Goal: Task Accomplishment & Management: Manage account settings

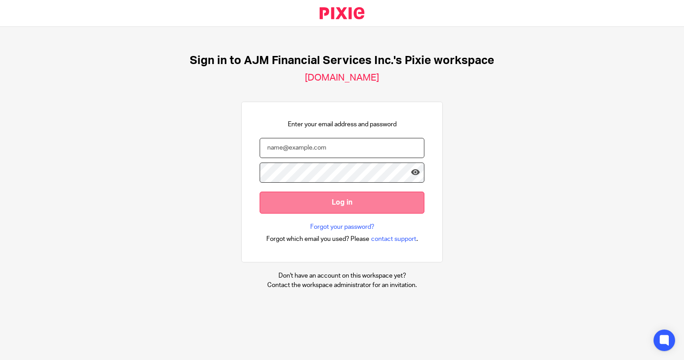
type input "[EMAIL_ADDRESS][DOMAIN_NAME]"
click at [309, 208] on input "Log in" at bounding box center [342, 203] width 165 height 22
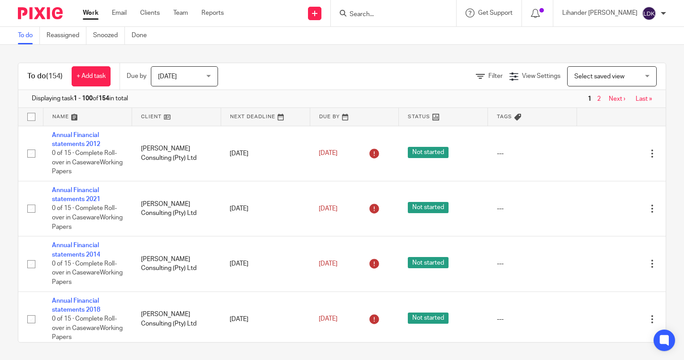
drag, startPoint x: 174, startPoint y: 91, endPoint x: 173, endPoint y: 78, distance: 13.0
click at [173, 83] on div "To do (154) + Add task Due by [DATE] [DATE] [DATE] [DATE] This week Next week T…" at bounding box center [342, 203] width 648 height 280
click at [173, 77] on span "[DATE]" at bounding box center [167, 76] width 19 height 6
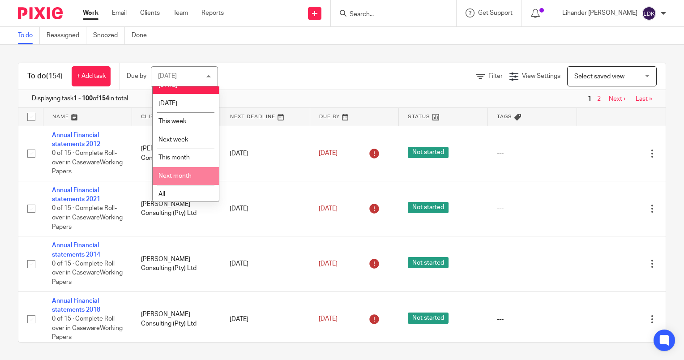
scroll to position [13, 0]
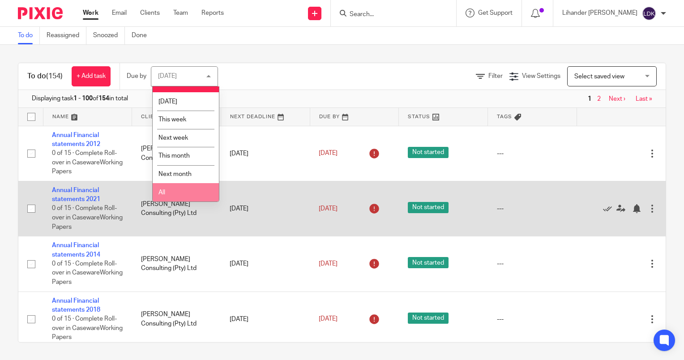
click at [180, 196] on li "All" at bounding box center [186, 192] width 66 height 18
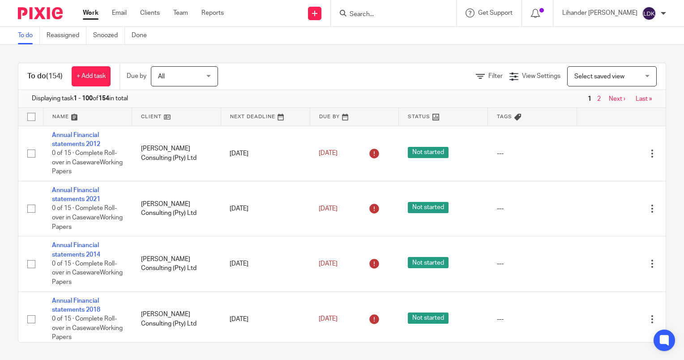
click at [342, 32] on div "To do Reassigned Snoozed Done" at bounding box center [342, 36] width 684 height 18
